Goal: Find specific page/section

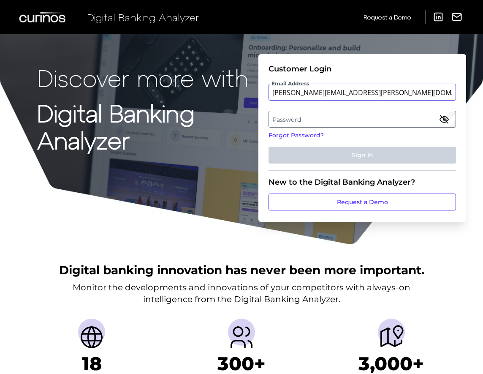
type input "[PERSON_NAME][EMAIL_ADDRESS][PERSON_NAME][DOMAIN_NAME]"
click at [423, 117] on label "Password" at bounding box center [362, 119] width 186 height 15
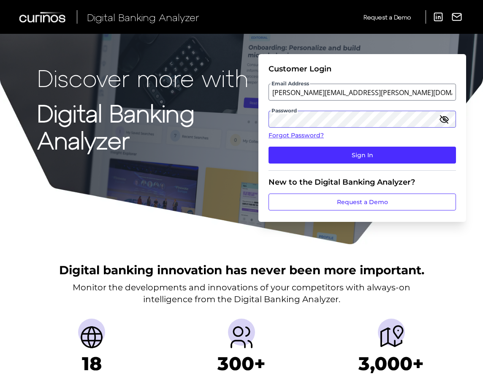
click at [269, 147] on button "Sign In" at bounding box center [363, 155] width 188 height 17
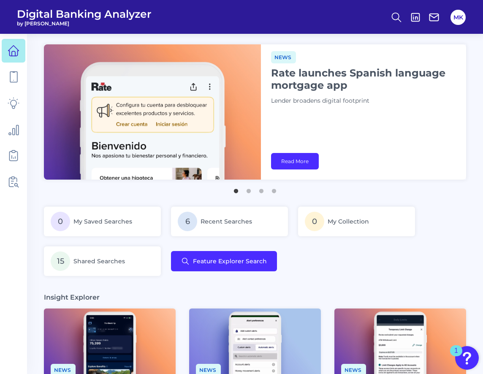
click at [52, 44] on div "Editorial Walmart’s OnePay expands into mobile plans Retail giant’s fintech arm…" at bounding box center [255, 118] width 422 height 149
click at [10, 78] on icon at bounding box center [13, 77] width 7 height 11
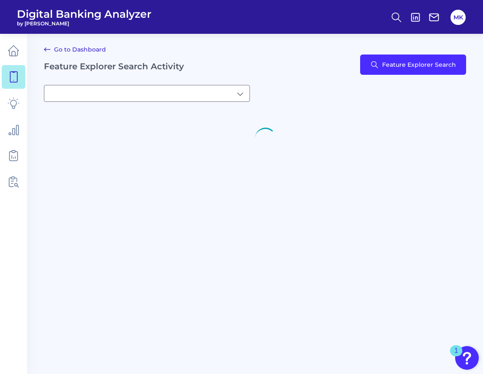
type input "[object Object]My Saved Searches"
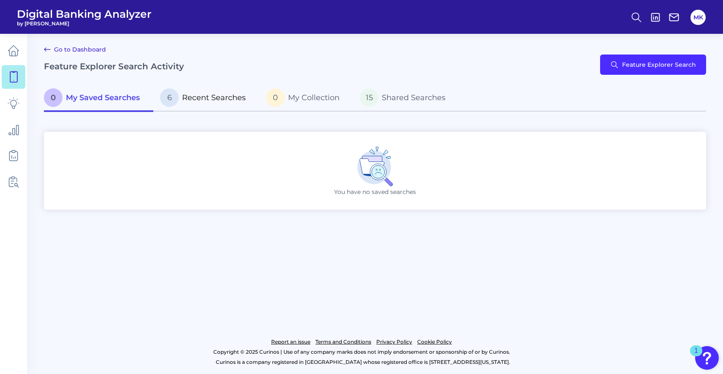
click at [227, 93] on span "Recent Searches" at bounding box center [214, 97] width 64 height 9
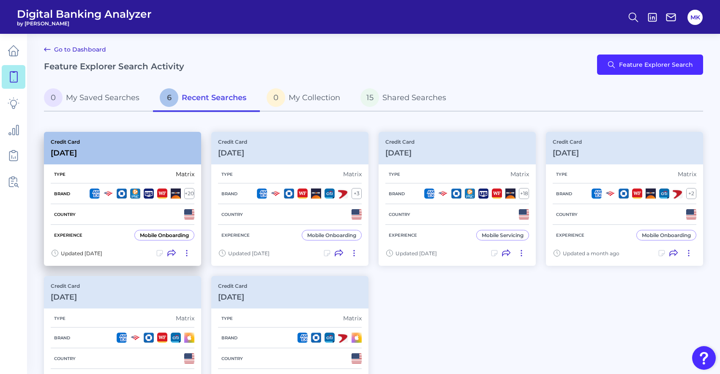
click at [135, 184] on div "Brand + 20" at bounding box center [123, 193] width 144 height 21
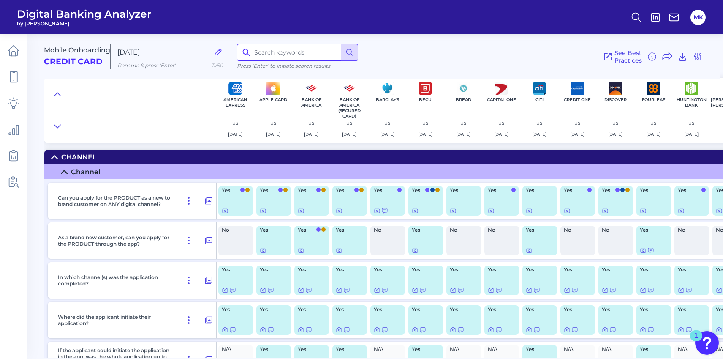
click at [284, 54] on input at bounding box center [297, 52] width 121 height 17
type input "repeat"
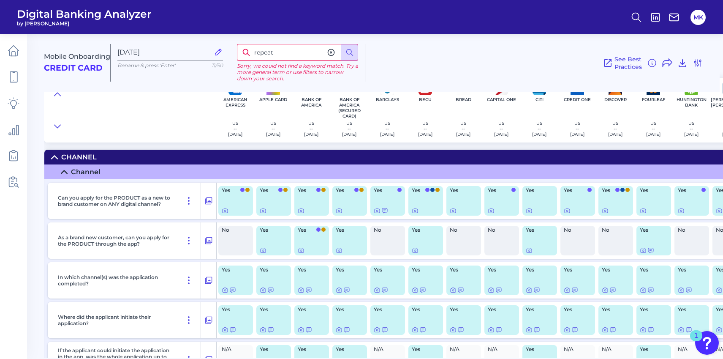
click at [329, 48] on icon at bounding box center [331, 52] width 8 height 8
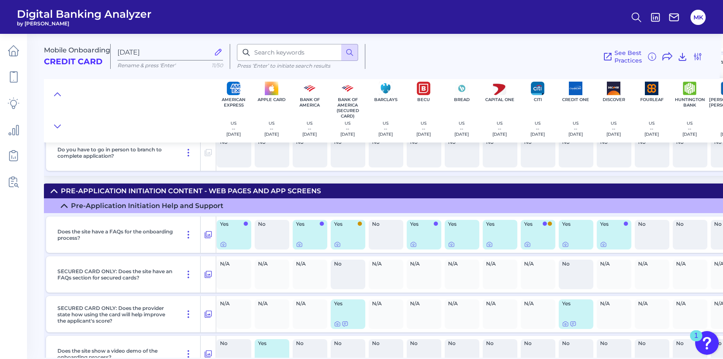
scroll to position [0, 2]
